Goal: Information Seeking & Learning: Check status

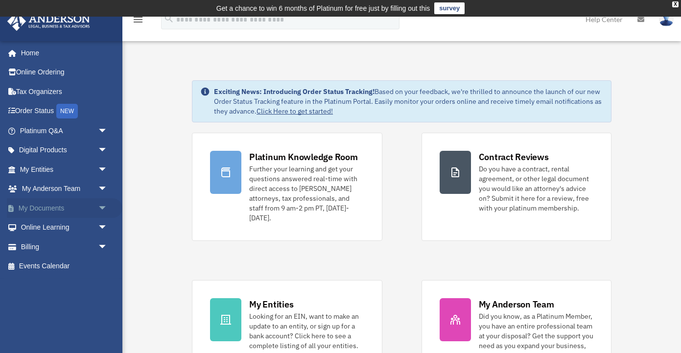
click at [64, 204] on link "My Documents arrow_drop_down" at bounding box center [64, 208] width 115 height 20
click at [66, 131] on link "Platinum Q&A arrow_drop_down" at bounding box center [64, 131] width 115 height 20
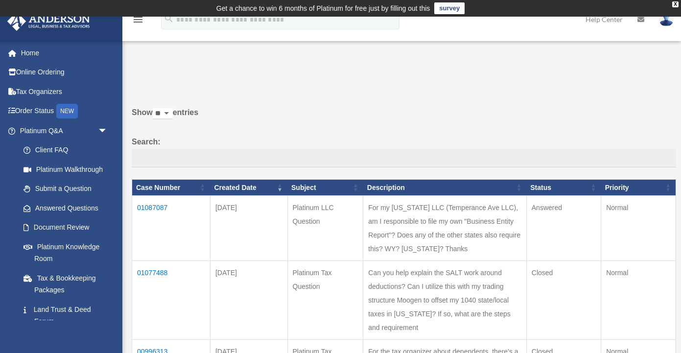
click at [159, 214] on td "01087087" at bounding box center [171, 228] width 78 height 65
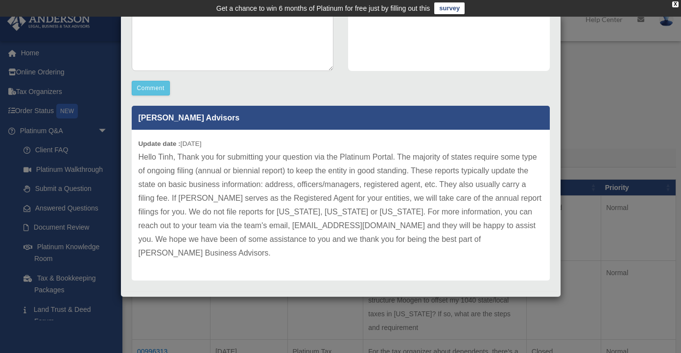
scroll to position [232, 0]
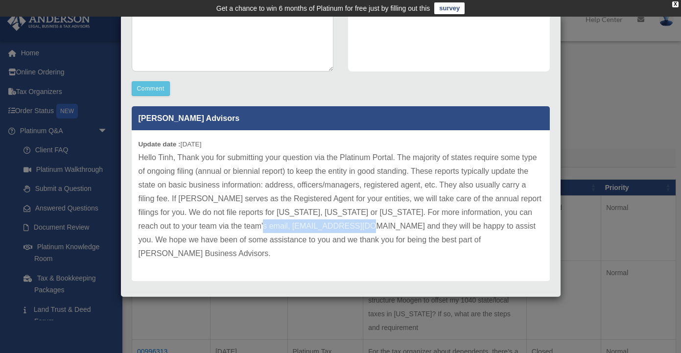
drag, startPoint x: 231, startPoint y: 228, endPoint x: 343, endPoint y: 221, distance: 112.2
click at [343, 221] on p "Hello Tinh, Thank you for submitting your question via the Platinum Portal. The…" at bounding box center [340, 206] width 404 height 110
copy p "[EMAIL_ADDRESS][DOMAIN_NAME]"
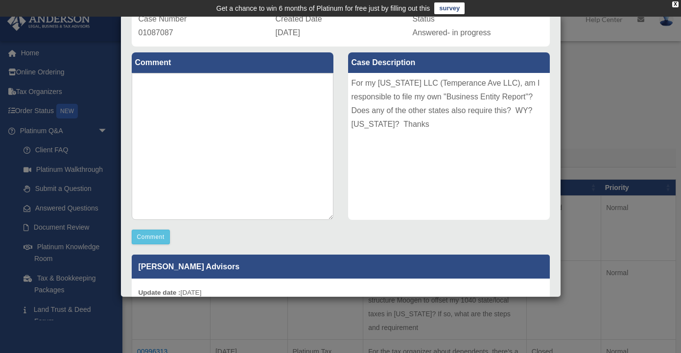
scroll to position [69, 0]
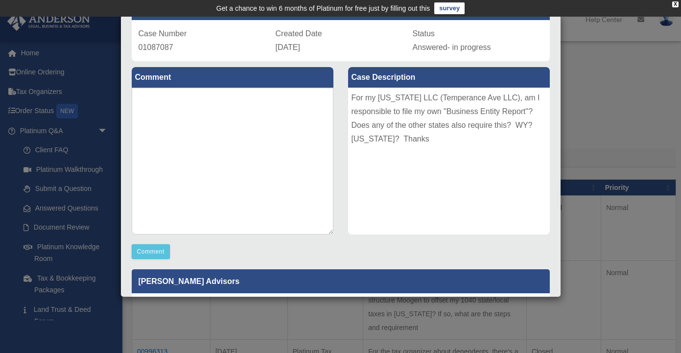
click at [635, 96] on div "Case Detail × Platinum LLC Question Case Number 01087087 Created Date August 24…" at bounding box center [340, 176] width 681 height 353
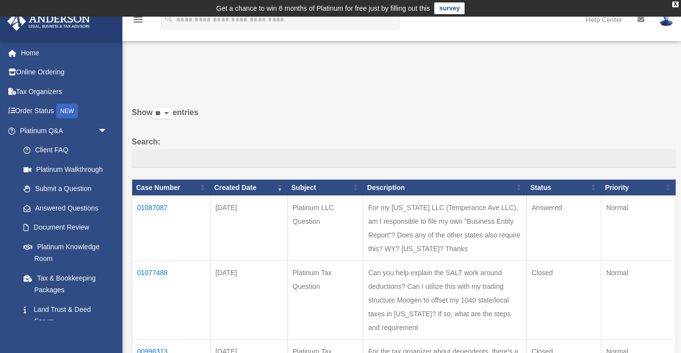
click at [662, 22] on img at bounding box center [666, 19] width 15 height 14
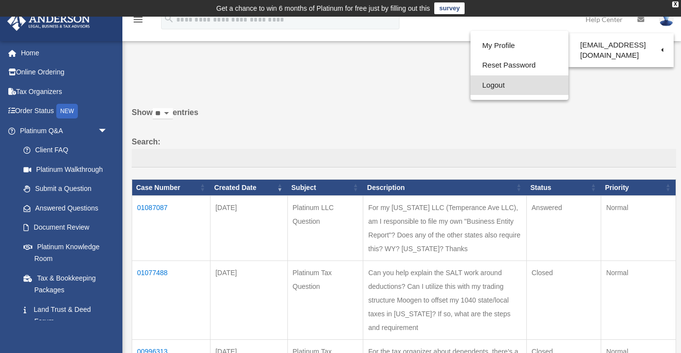
click at [506, 88] on link "Logout" at bounding box center [519, 85] width 98 height 20
